Goal: Information Seeking & Learning: Compare options

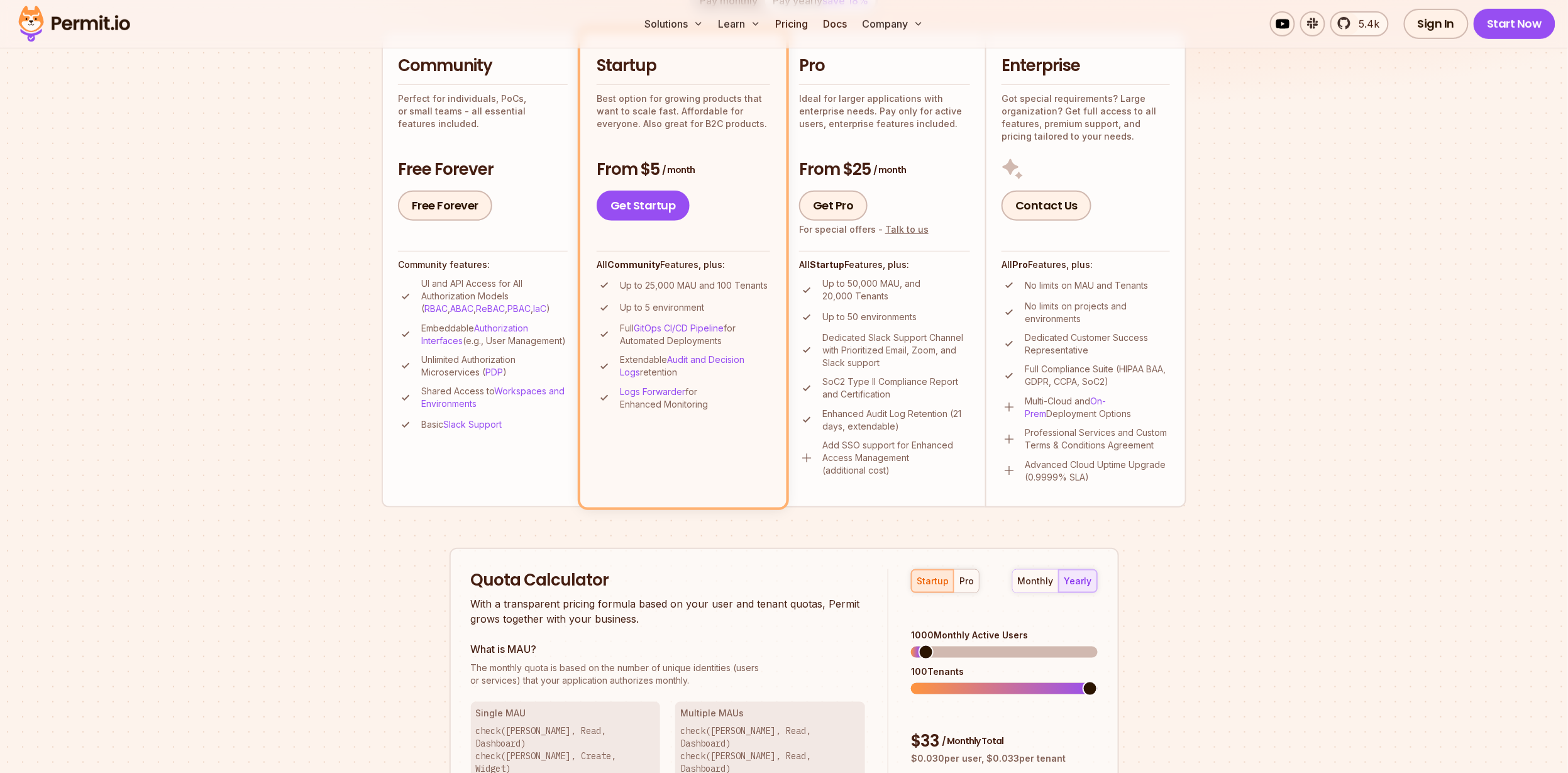
scroll to position [304, 0]
click at [918, 275] on div "All Startup Features, plus: Up to 50,000 MAU, and 20,000 Tenants Up to 50 envir…" at bounding box center [884, 365] width 171 height 226
click at [841, 88] on div "Pro Ideal for larger applications with enterprise needs. Pay only for active us…" at bounding box center [884, 93] width 171 height 75
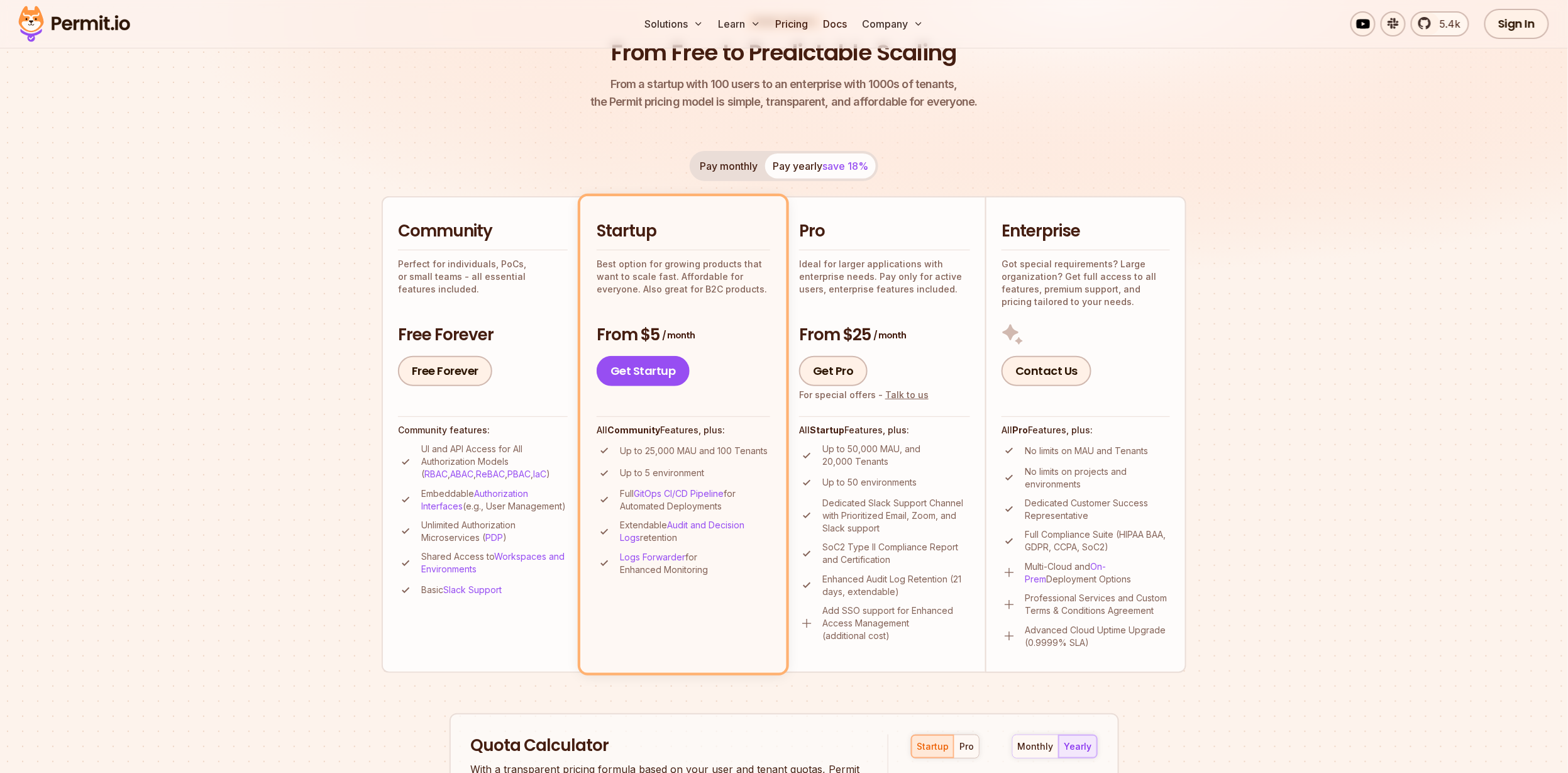
scroll to position [102, 0]
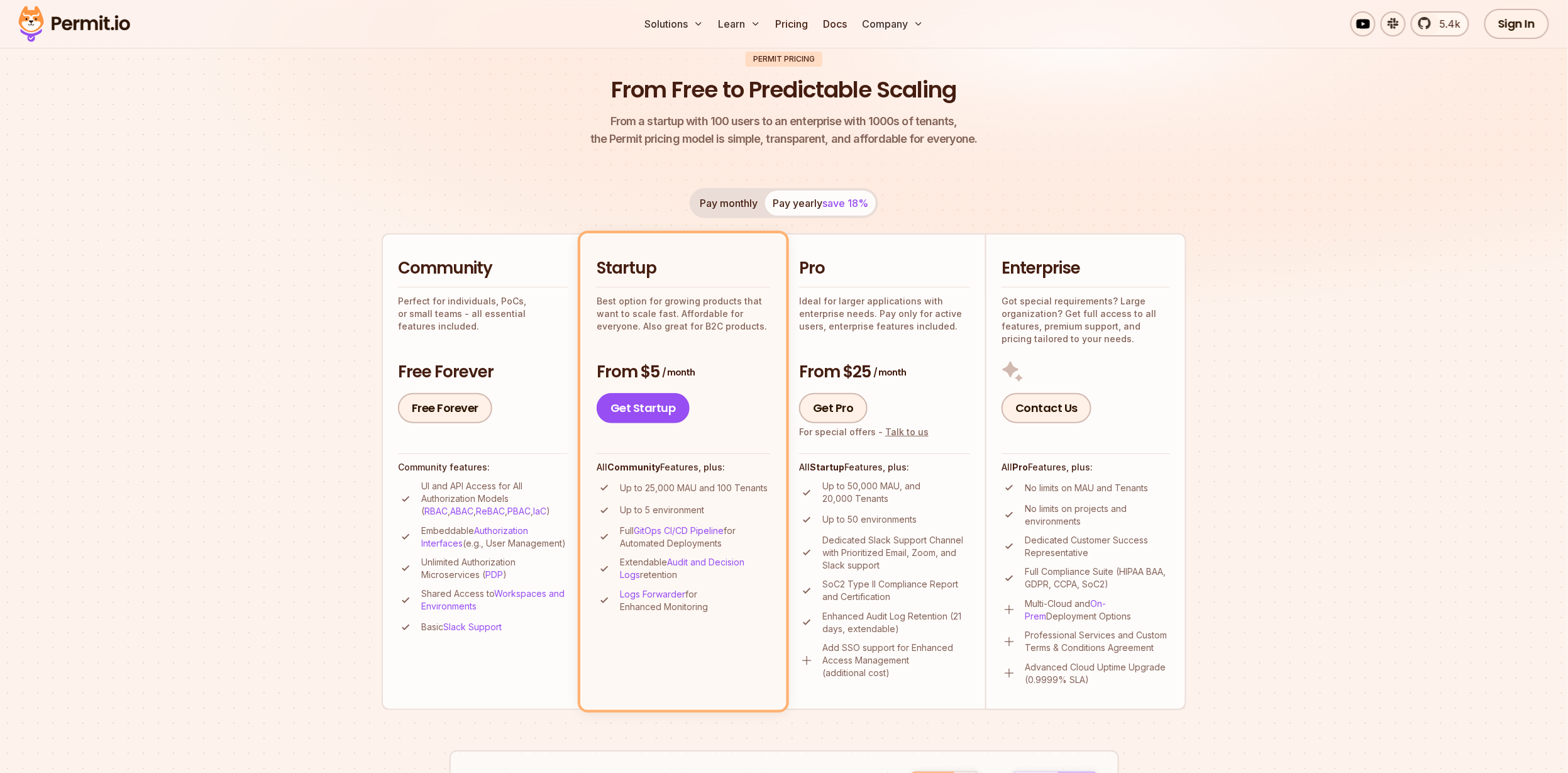
click at [826, 467] on strong "Startup" at bounding box center [827, 467] width 35 height 11
click at [1313, 284] on img at bounding box center [784, 140] width 1568 height 417
click at [1047, 386] on div "Contact Us" at bounding box center [1086, 392] width 169 height 63
click at [1079, 336] on p "Got special requirements? Large organization? Get full access to all features, …" at bounding box center [1086, 320] width 169 height 51
click at [825, 418] on link "Get Pro" at bounding box center [833, 408] width 68 height 30
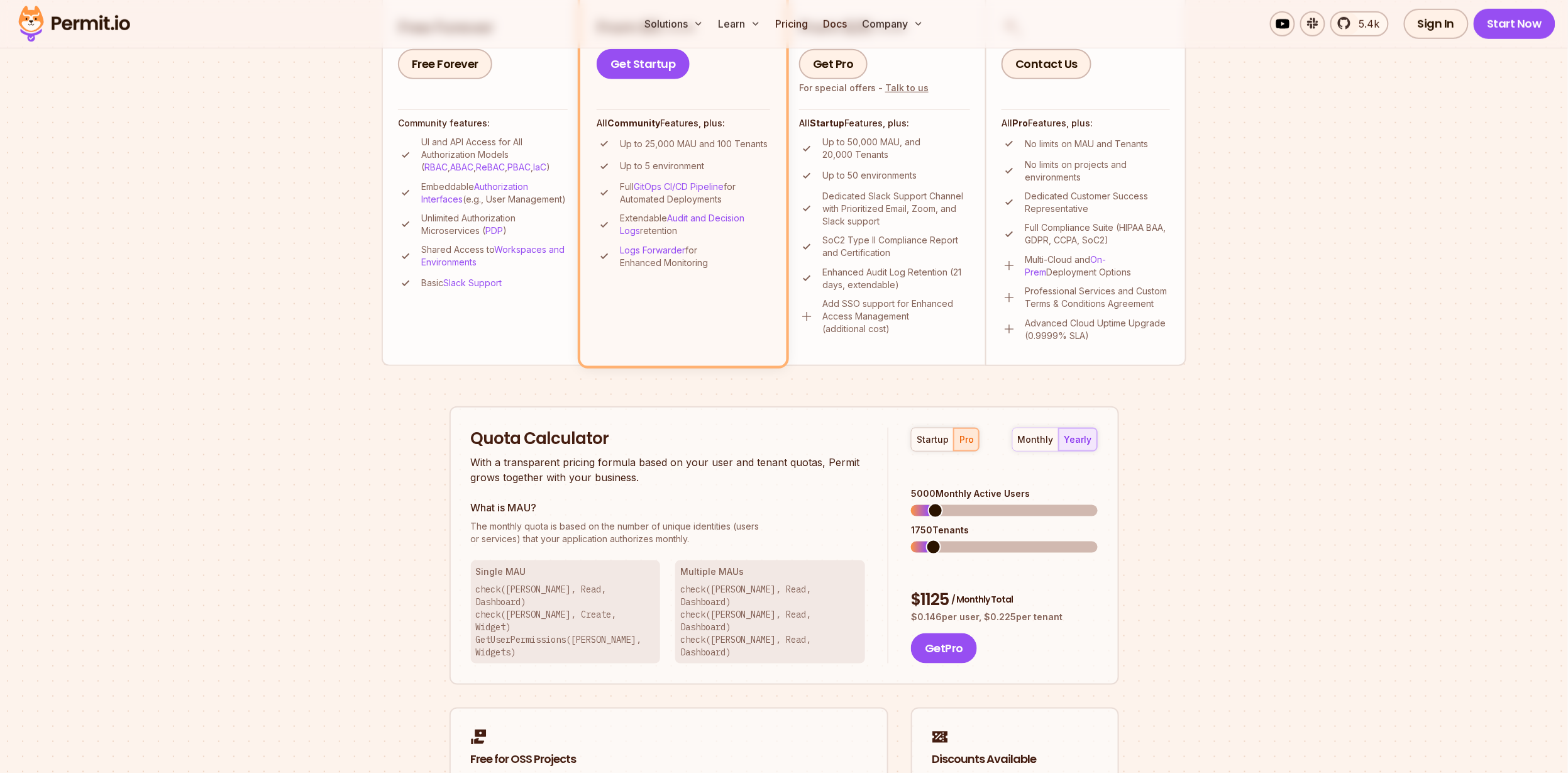
scroll to position [454, 0]
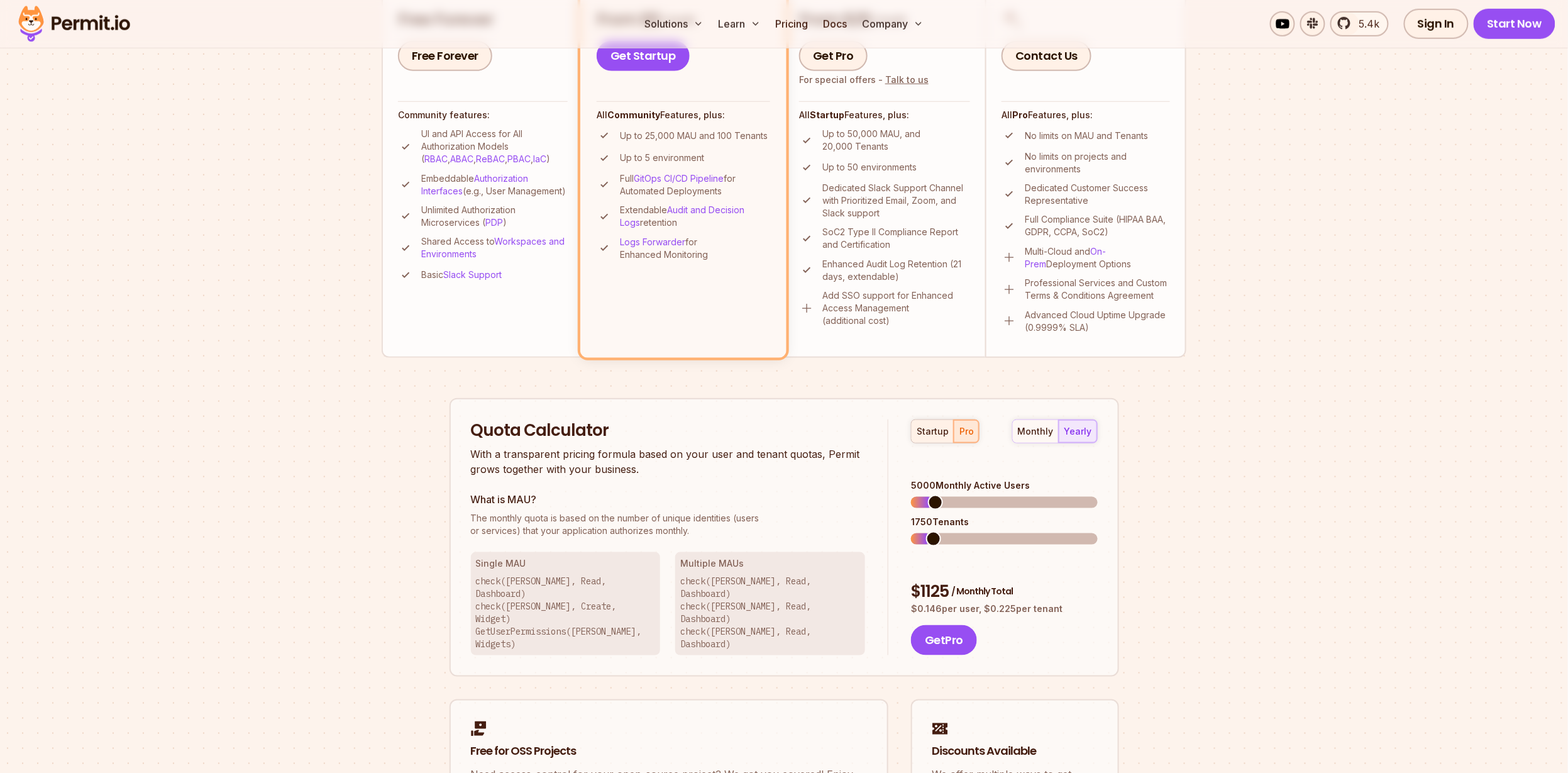
click at [941, 433] on div "startup" at bounding box center [932, 432] width 32 height 13
click at [1098, 508] on span at bounding box center [1089, 502] width 15 height 15
click at [974, 429] on button "pro" at bounding box center [966, 432] width 25 height 23
click at [1040, 433] on div "monthly" at bounding box center [1036, 432] width 36 height 13
click at [953, 531] on span at bounding box center [957, 539] width 15 height 15
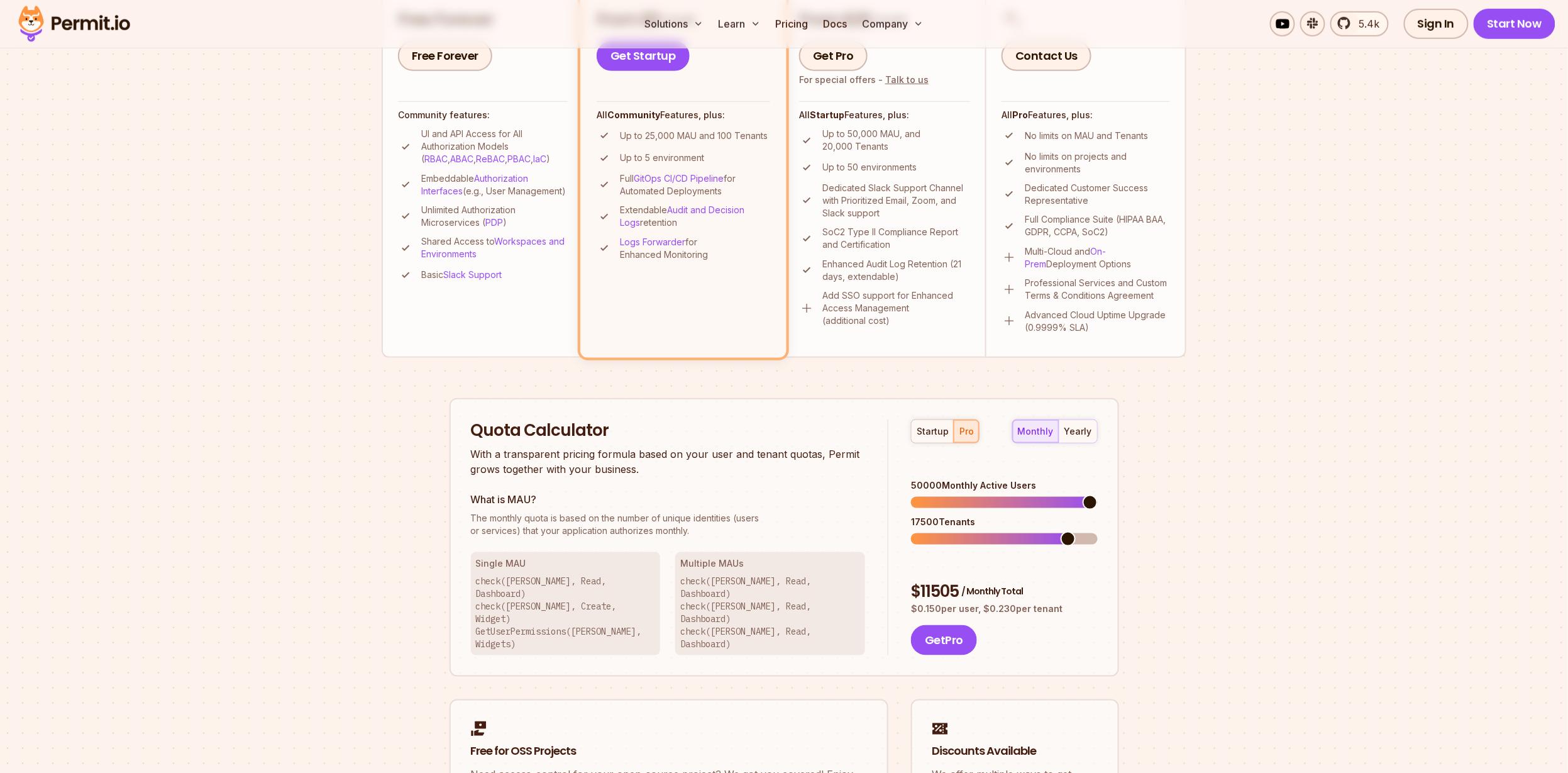
click at [1098, 495] on span at bounding box center [1089, 502] width 15 height 15
click at [959, 531] on span at bounding box center [962, 539] width 15 height 15
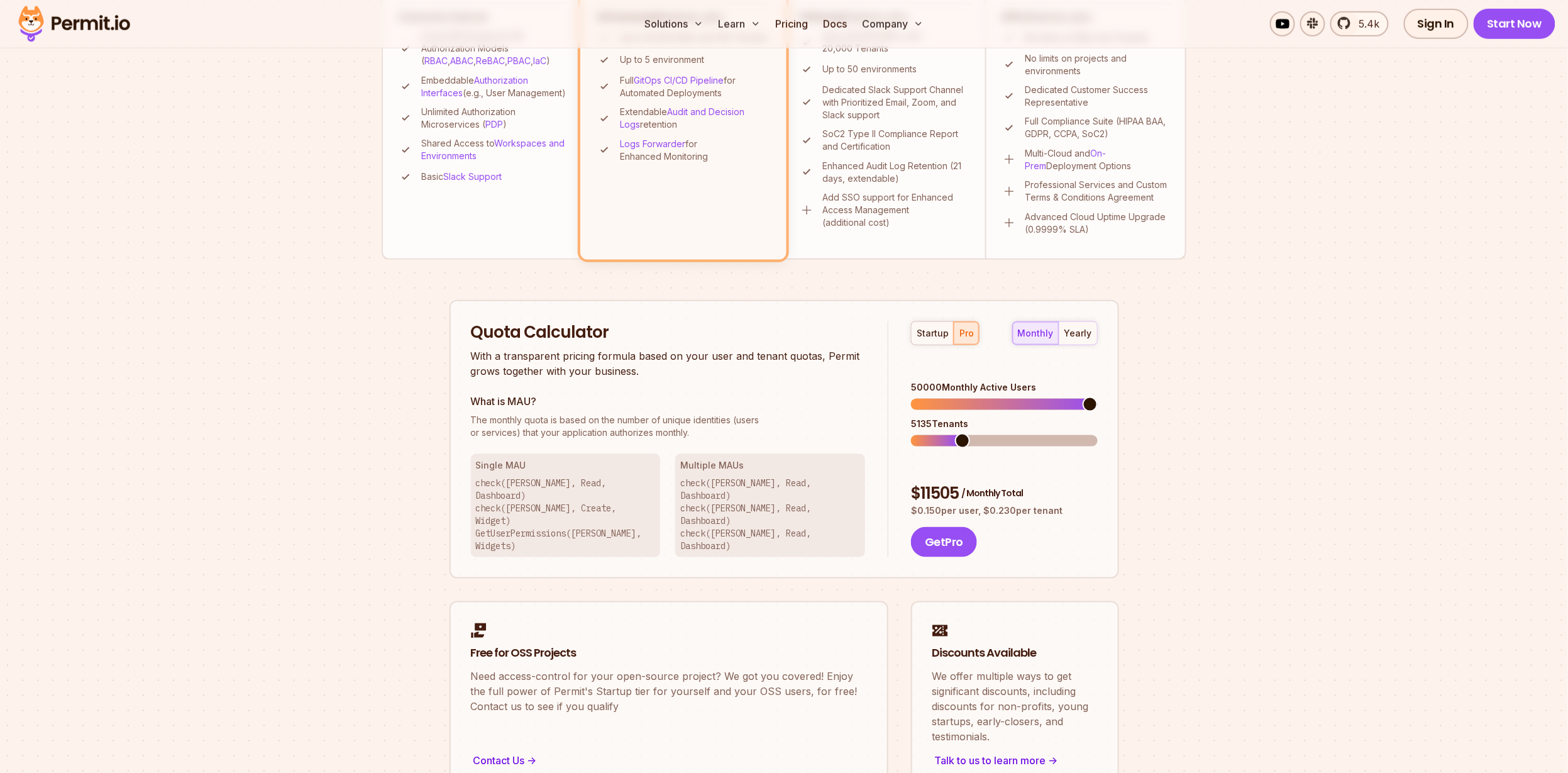
scroll to position [577, 0]
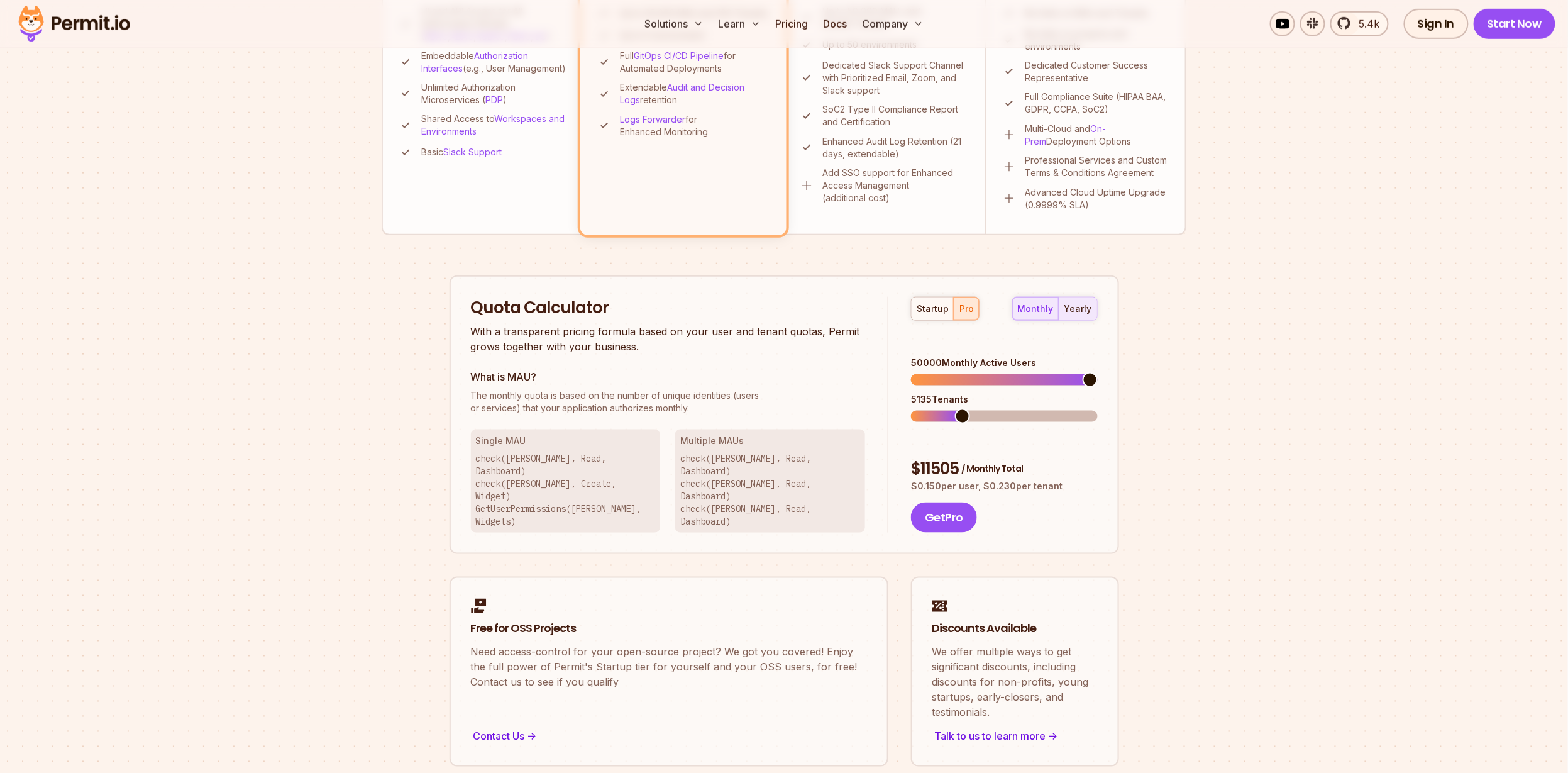
click at [1074, 310] on div "yearly" at bounding box center [1078, 309] width 28 height 13
click at [1045, 308] on div "monthly" at bounding box center [1036, 309] width 36 height 13
click at [958, 409] on span at bounding box center [961, 416] width 15 height 15
click at [942, 409] on span at bounding box center [948, 416] width 15 height 15
click at [958, 409] on span at bounding box center [961, 416] width 15 height 15
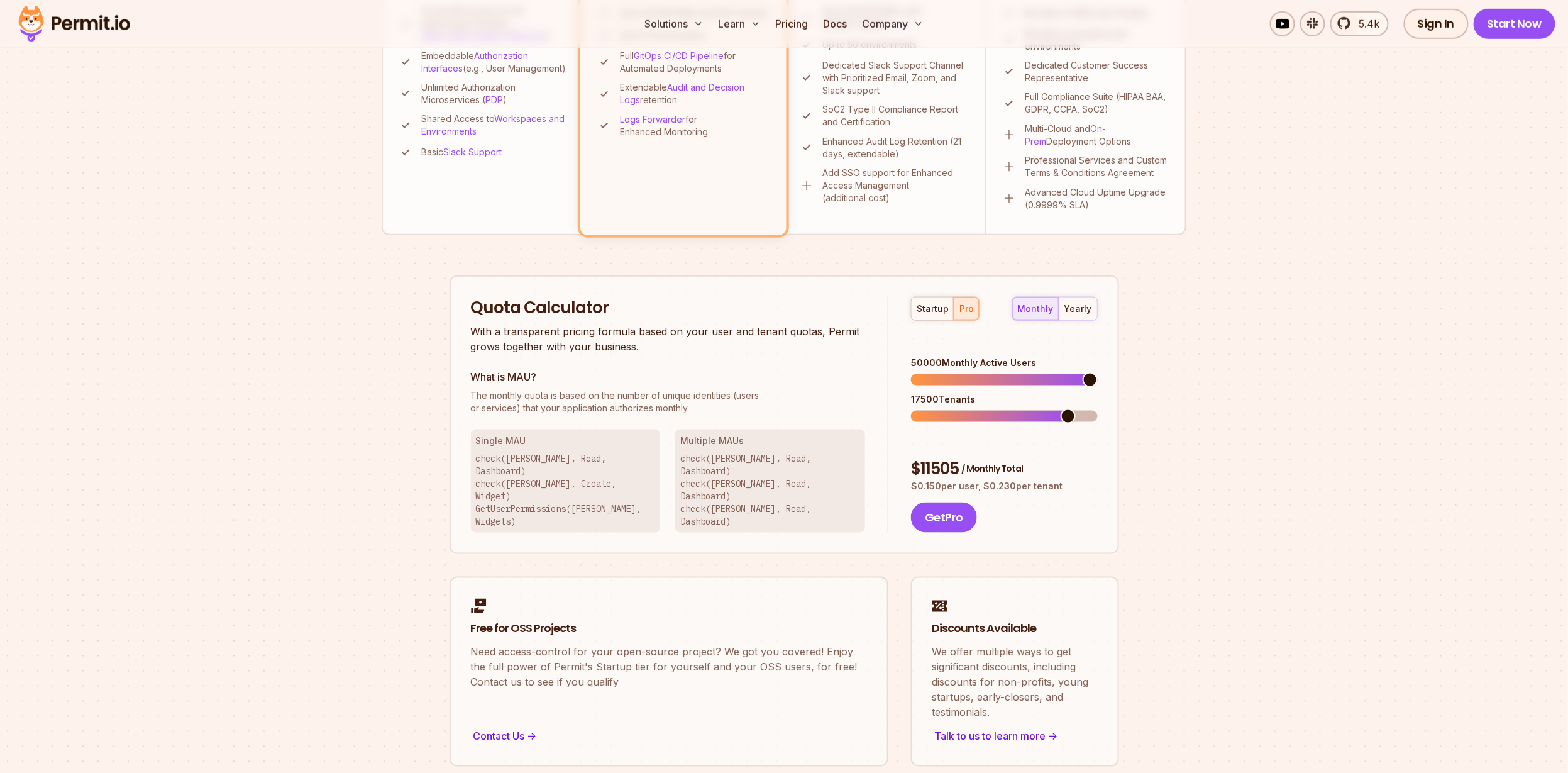
click at [1098, 373] on span at bounding box center [1089, 380] width 15 height 15
click at [958, 409] on span at bounding box center [961, 416] width 15 height 15
click at [1162, 411] on div "Permit Pricing From Free to Predictable Scaling From a startup with 100 users t…" at bounding box center [784, 172] width 805 height 1190
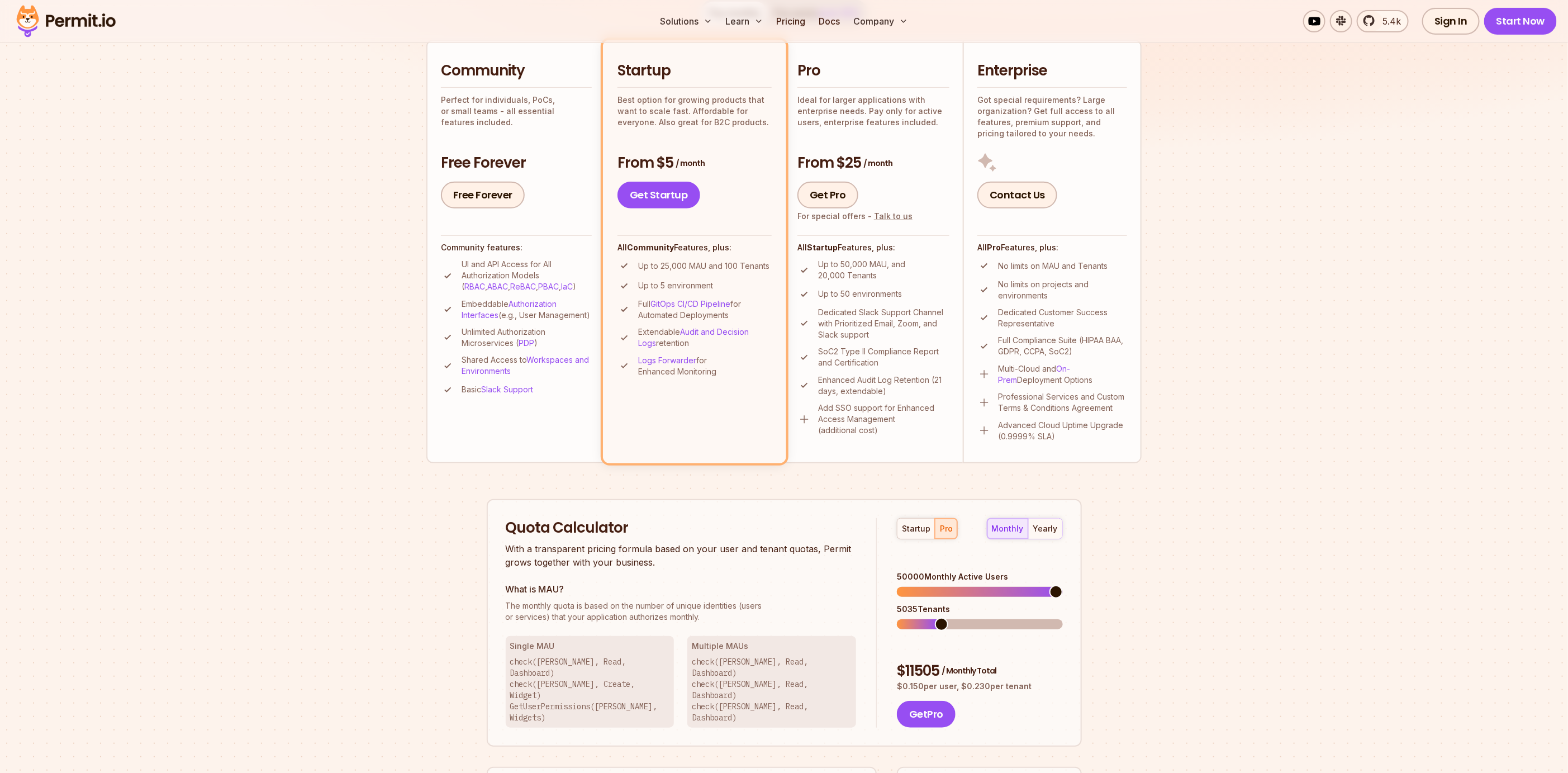
scroll to position [251, 0]
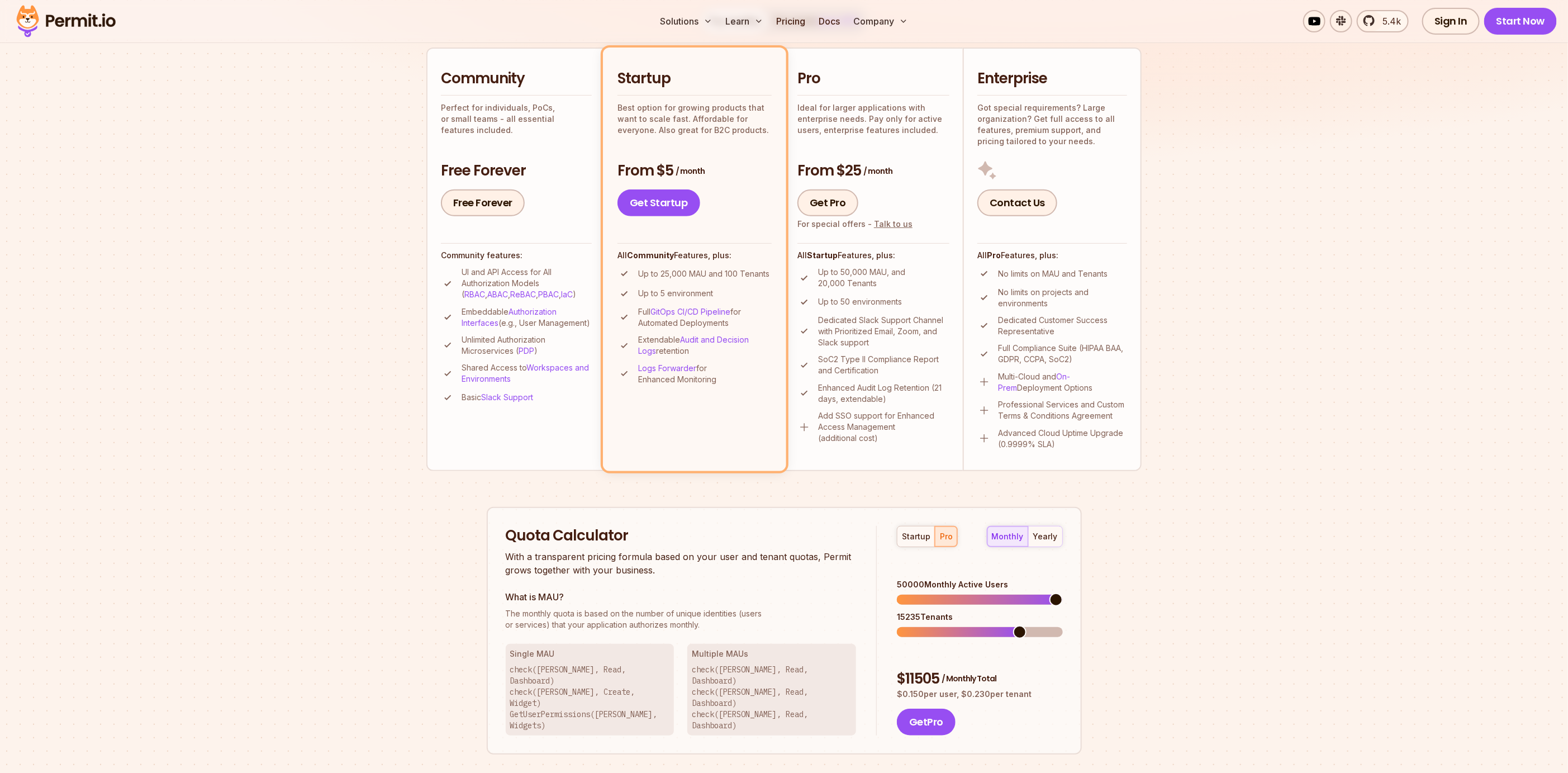
click at [1013, 625] on span at bounding box center [1019, 632] width 13 height 13
click at [1036, 537] on div "yearly" at bounding box center [1045, 537] width 25 height 11
click at [938, 625] on span at bounding box center [940, 632] width 13 height 13
click at [938, 625] on span at bounding box center [942, 632] width 13 height 13
click at [1009, 543] on button "monthly" at bounding box center [1007, 537] width 40 height 20
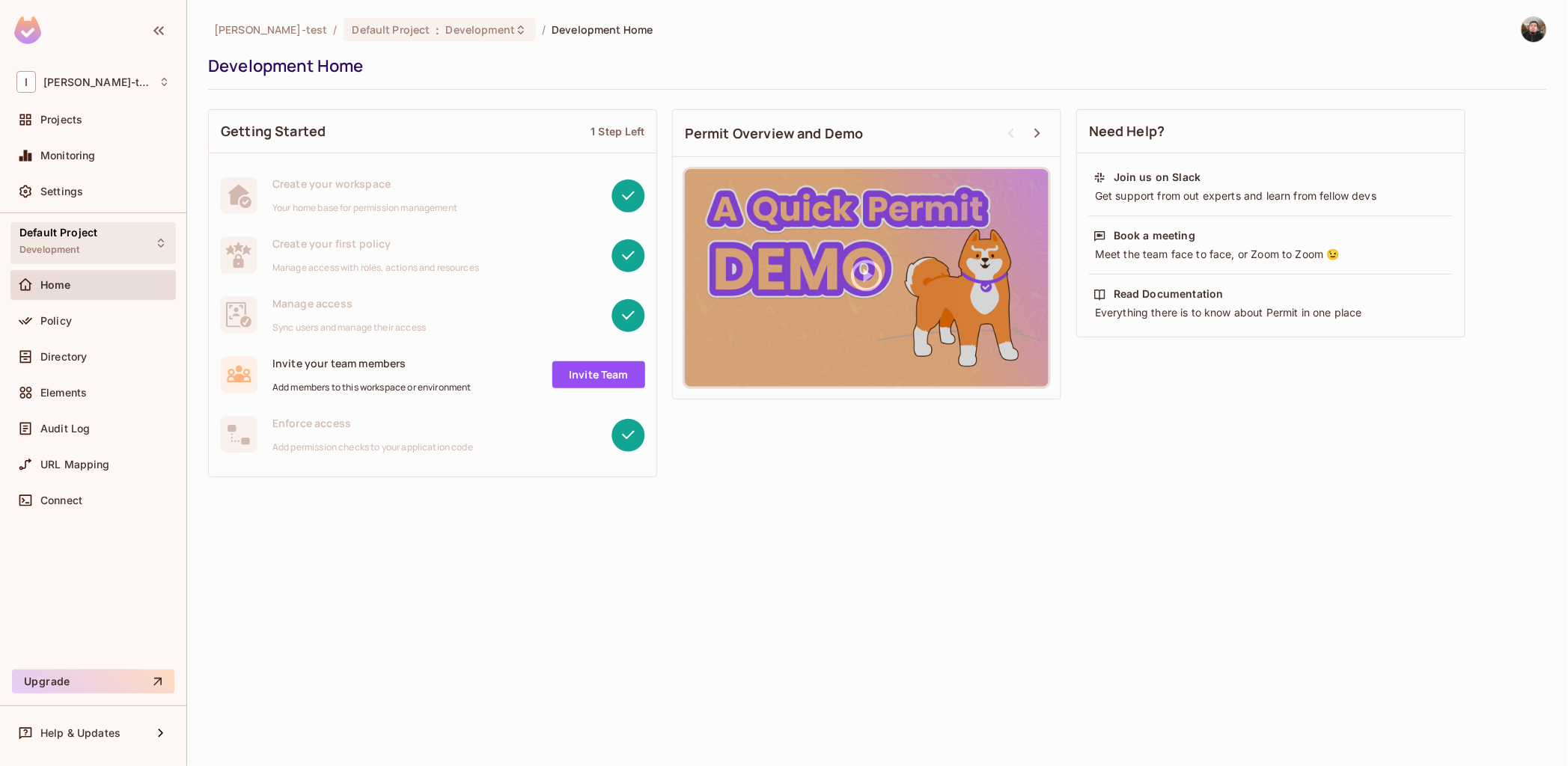
click at [77, 236] on span "Default Project" at bounding box center [58, 233] width 78 height 12
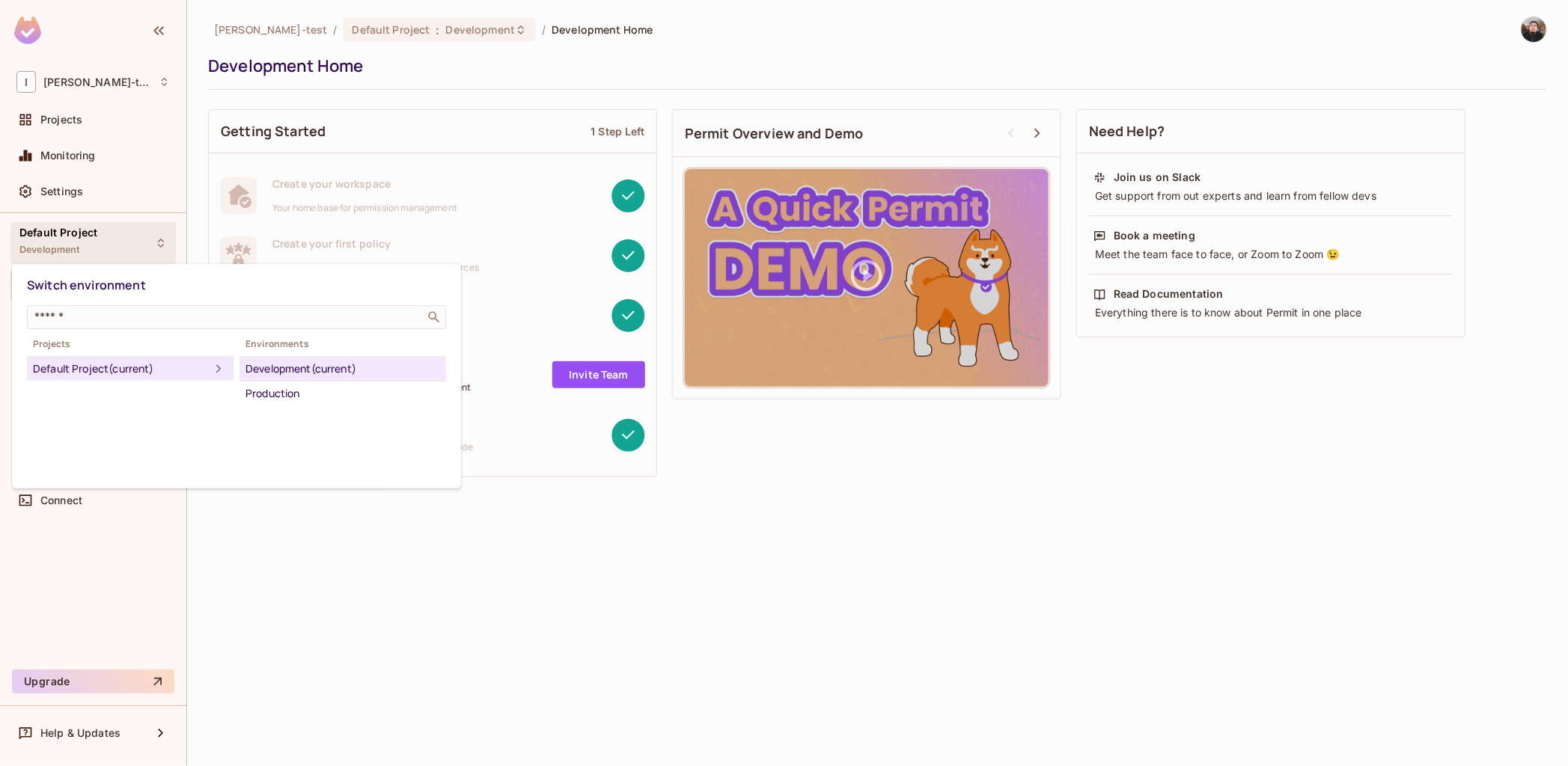
click at [105, 84] on div at bounding box center [784, 383] width 1568 height 766
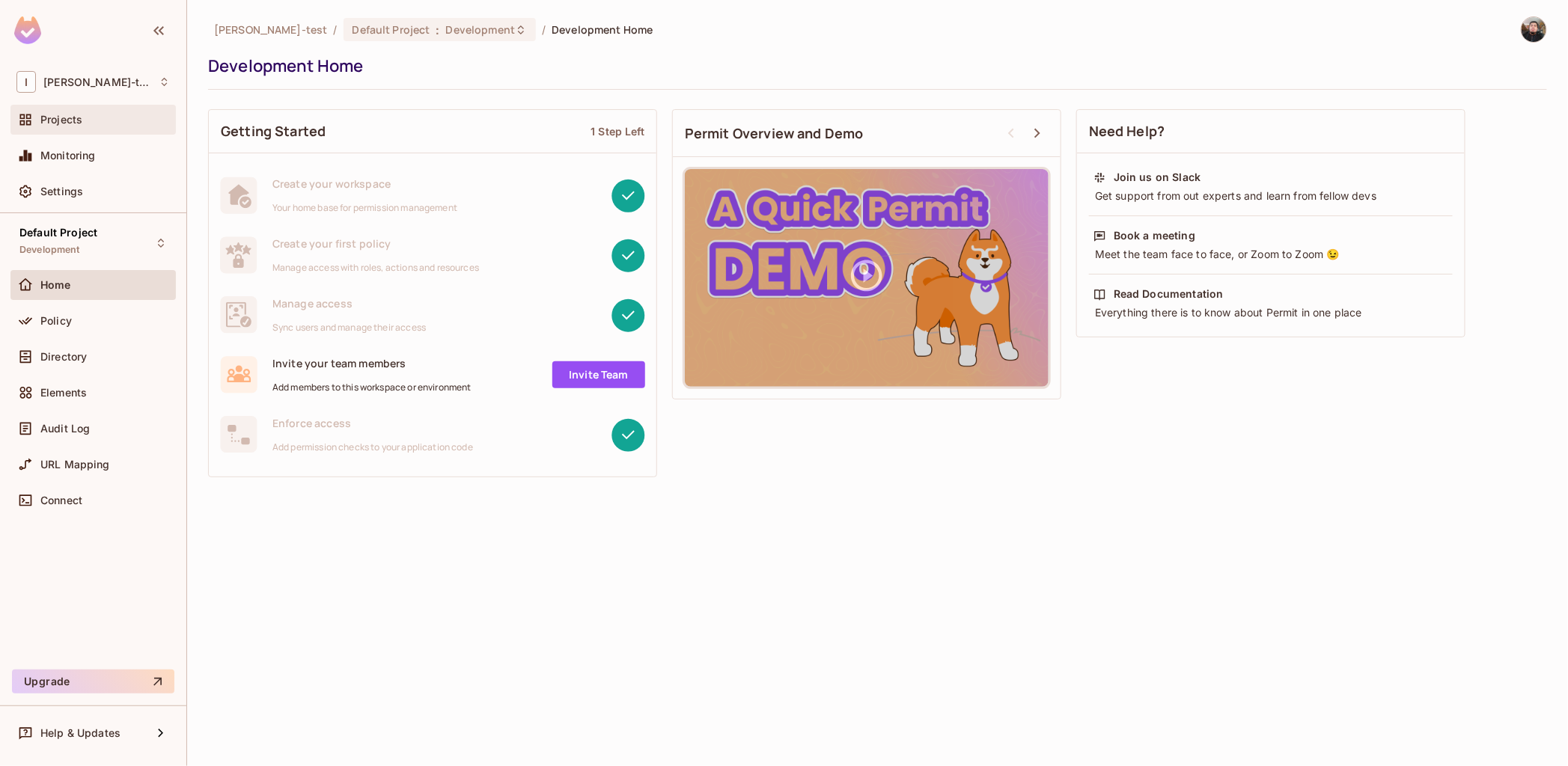
click at [73, 124] on span "Projects" at bounding box center [61, 119] width 42 height 12
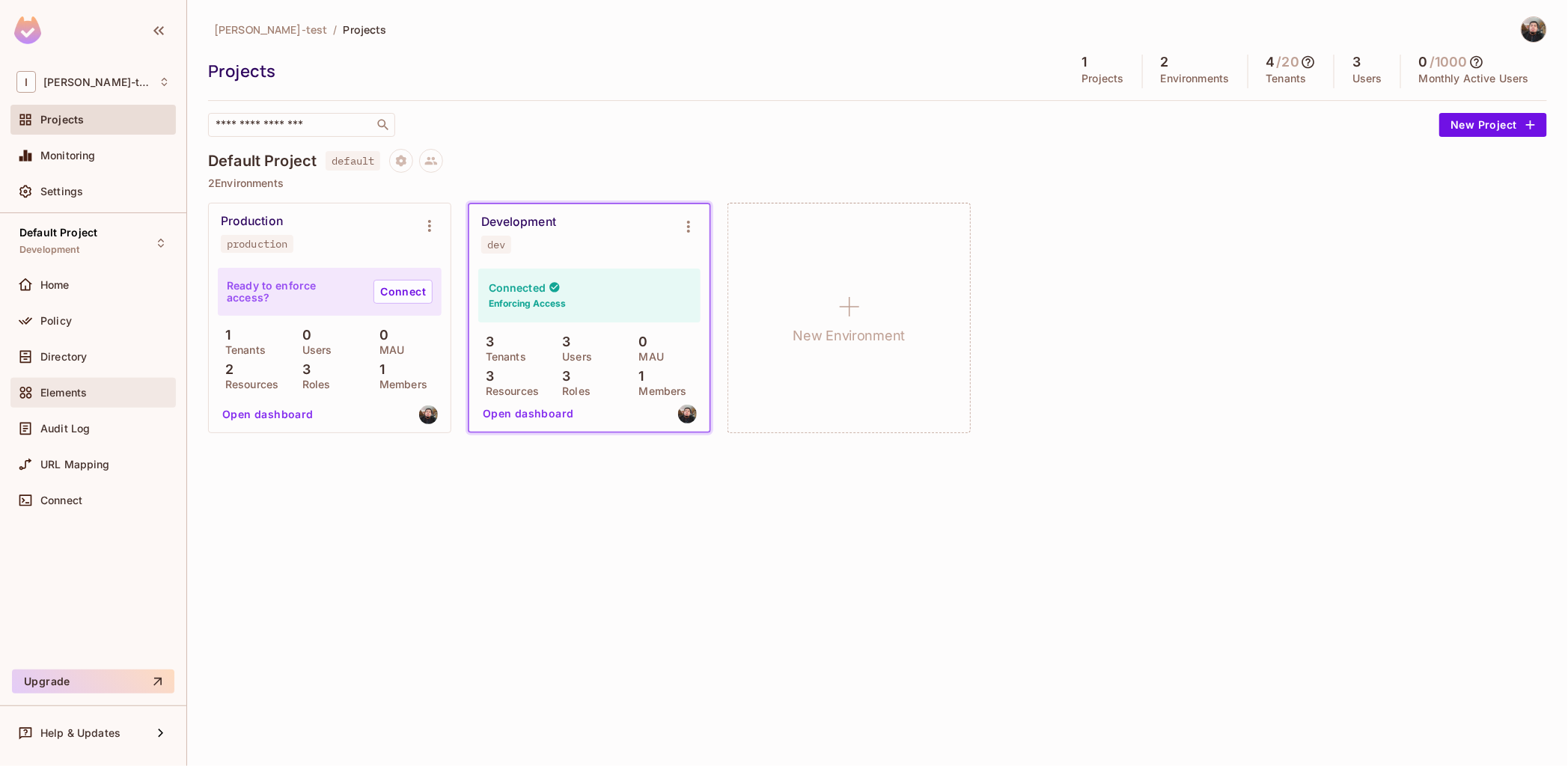
click at [75, 385] on div "Elements" at bounding box center [92, 392] width 153 height 18
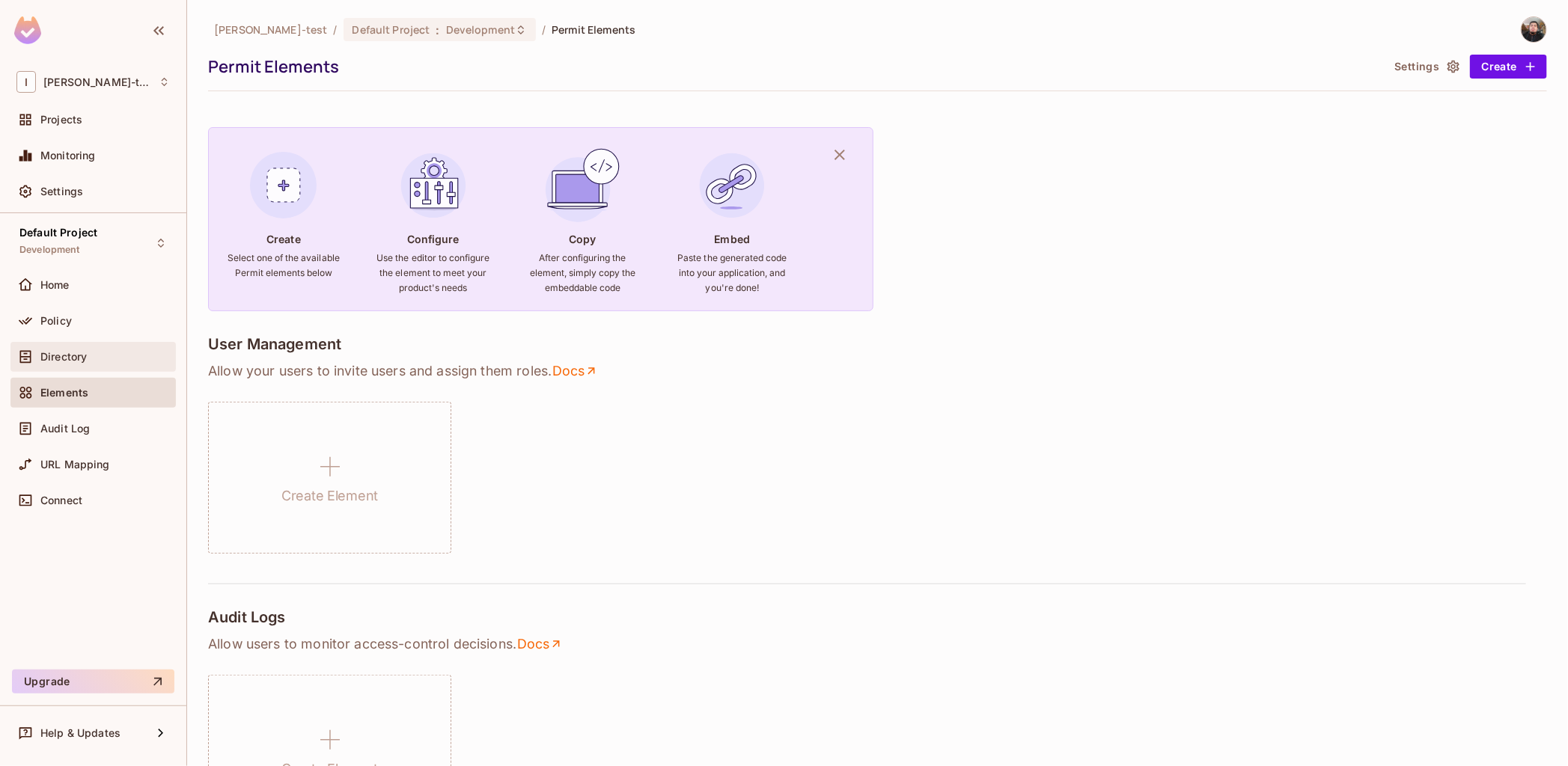
click at [72, 362] on span "Directory" at bounding box center [64, 357] width 47 height 12
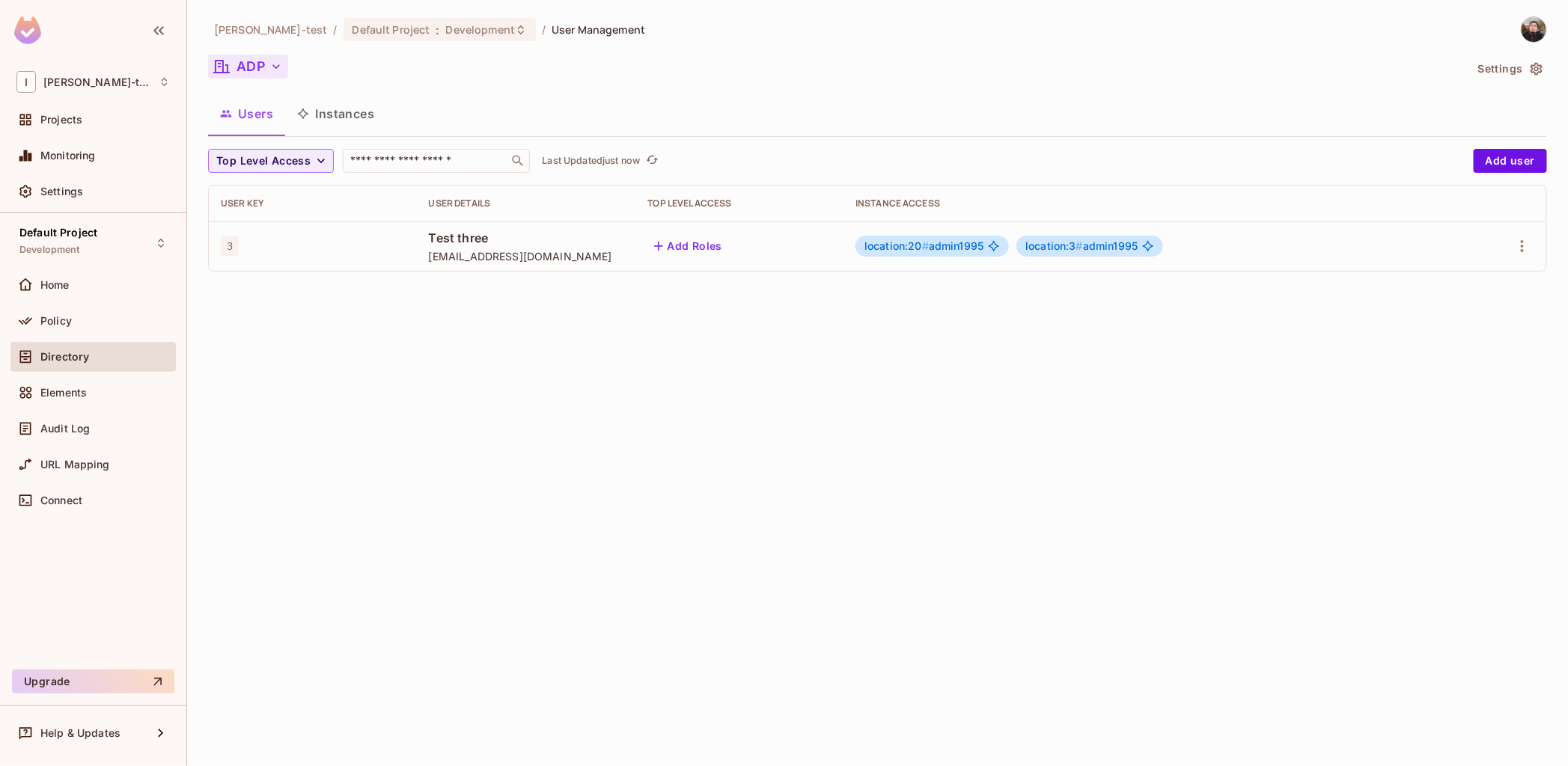
click at [277, 61] on icon "button" at bounding box center [276, 67] width 15 height 15
